Goal: Find specific page/section: Find specific page/section

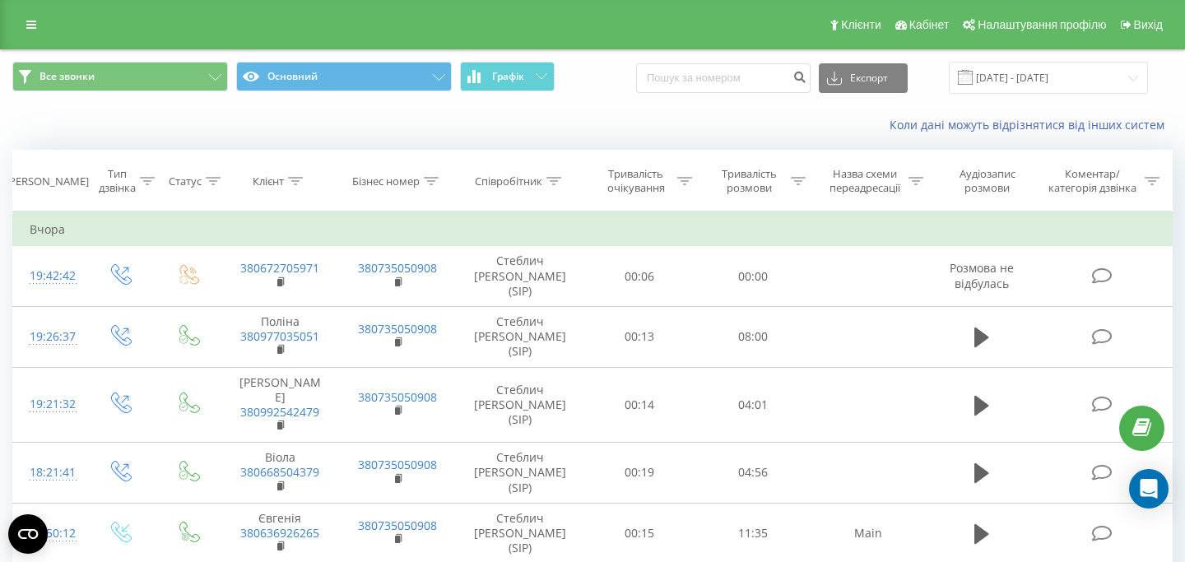
click at [622, 106] on div "Коли дані можуть відрізнятися вiд інших систем" at bounding box center [592, 124] width 1183 height 39
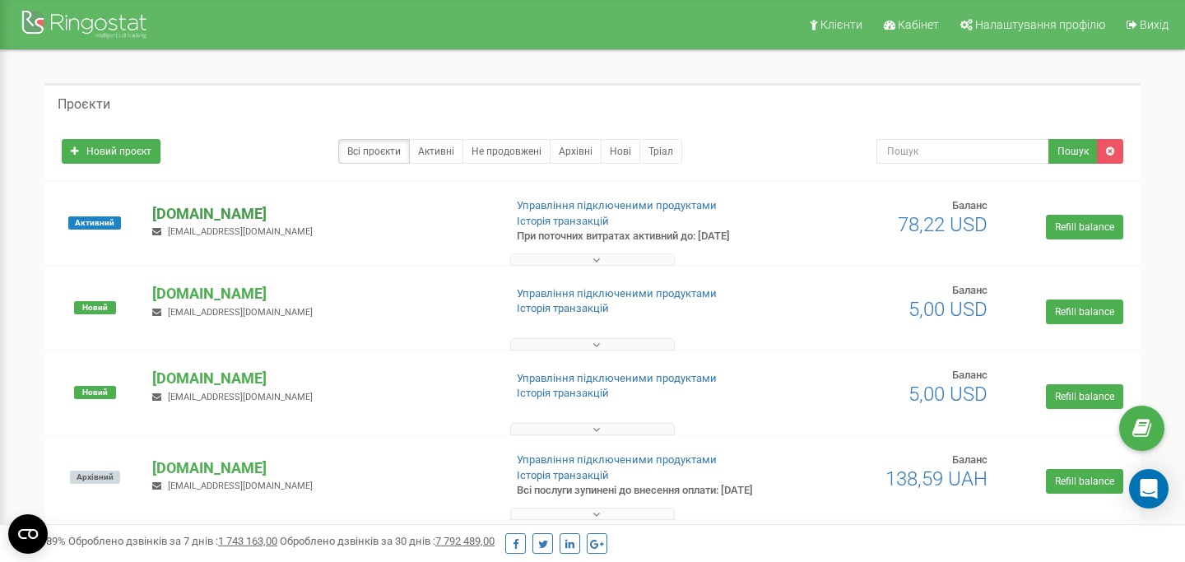
click at [243, 213] on p "[DOMAIN_NAME]" at bounding box center [320, 213] width 337 height 21
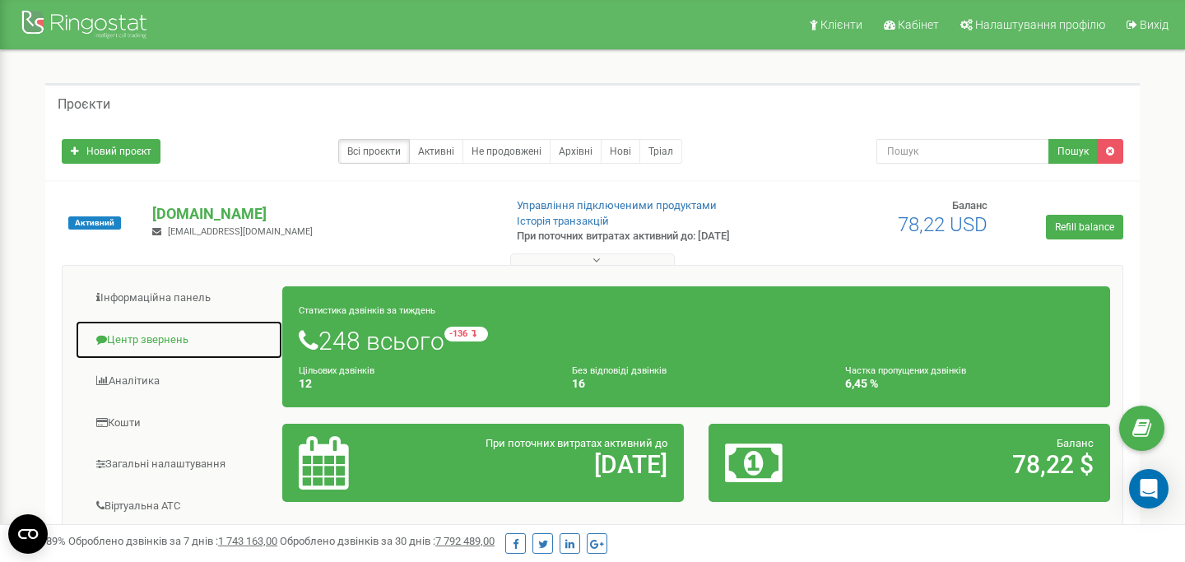
click at [152, 342] on link "Центр звернень" at bounding box center [179, 340] width 208 height 40
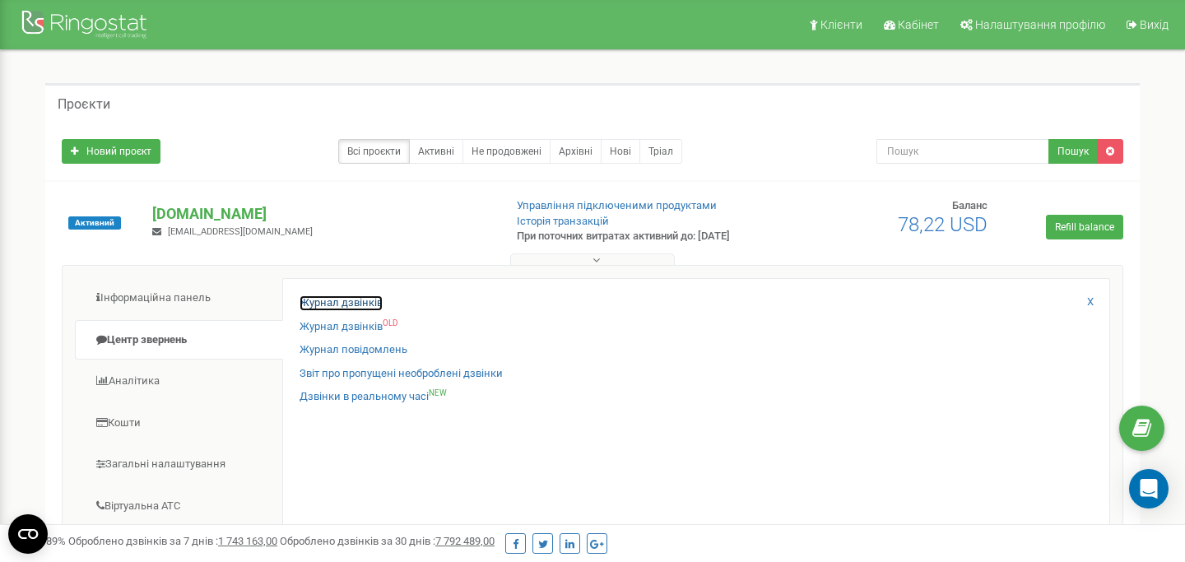
click at [369, 308] on link "Журнал дзвінків" at bounding box center [340, 303] width 83 height 16
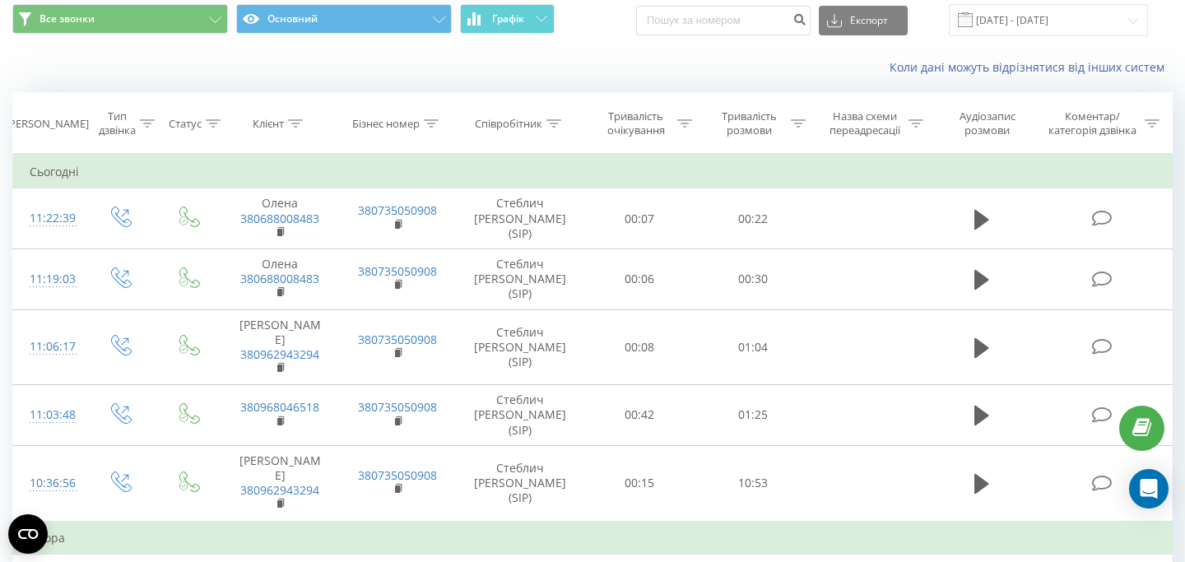
scroll to position [61, 0]
